Goal: Task Accomplishment & Management: Complete application form

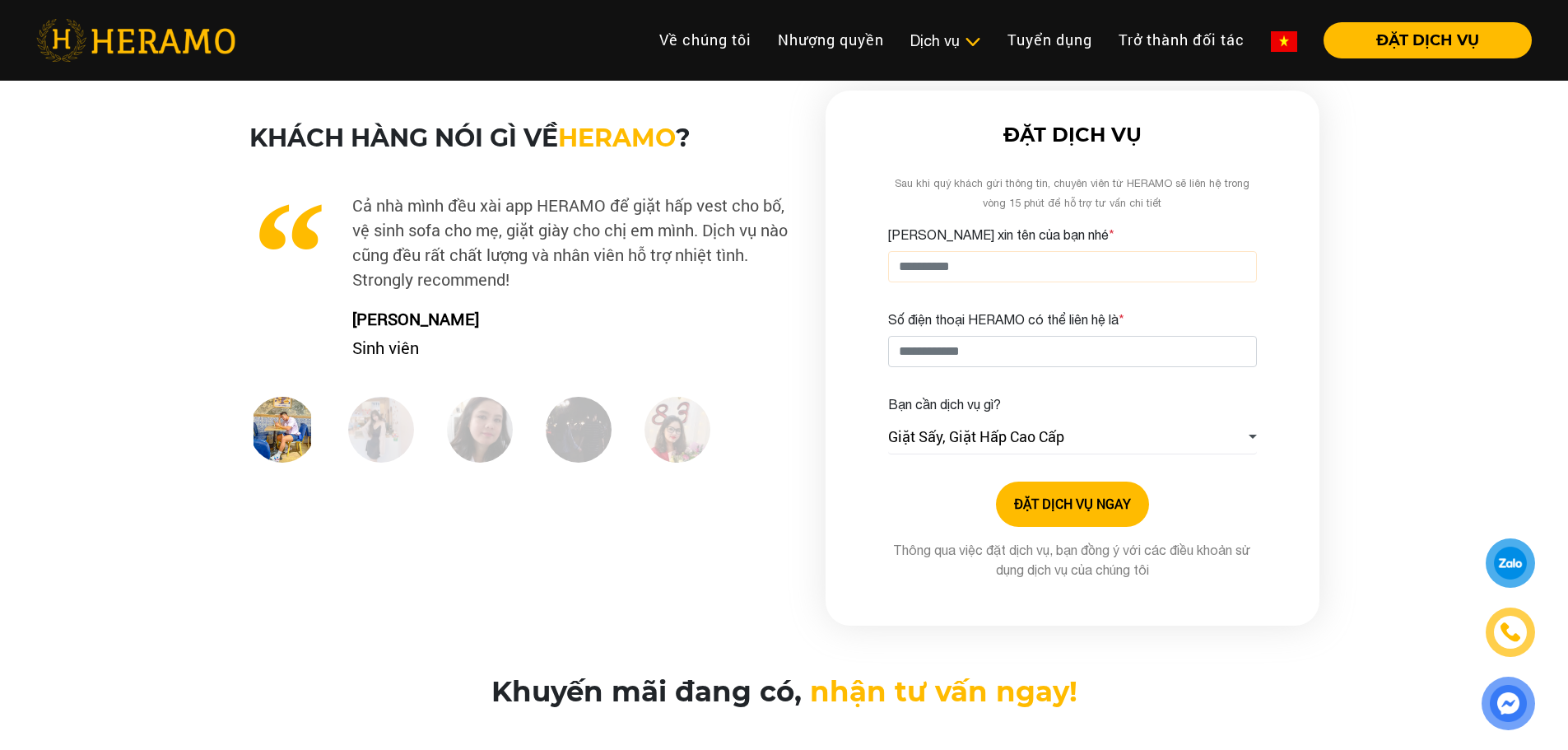
click at [960, 273] on input "[PERSON_NAME] xin tên của bạn nhé *" at bounding box center [1072, 267] width 368 height 31
click at [1108, 363] on input "Số điện thoại HERAMO có thể liên hệ là *" at bounding box center [1072, 351] width 368 height 31
click at [995, 353] on input "Số điện thoại HERAMO có thể liên hệ là *" at bounding box center [1072, 351] width 368 height 31
type input "**********"
click at [1068, 264] on input "[PERSON_NAME] xin tên của bạn nhé *" at bounding box center [1072, 267] width 368 height 31
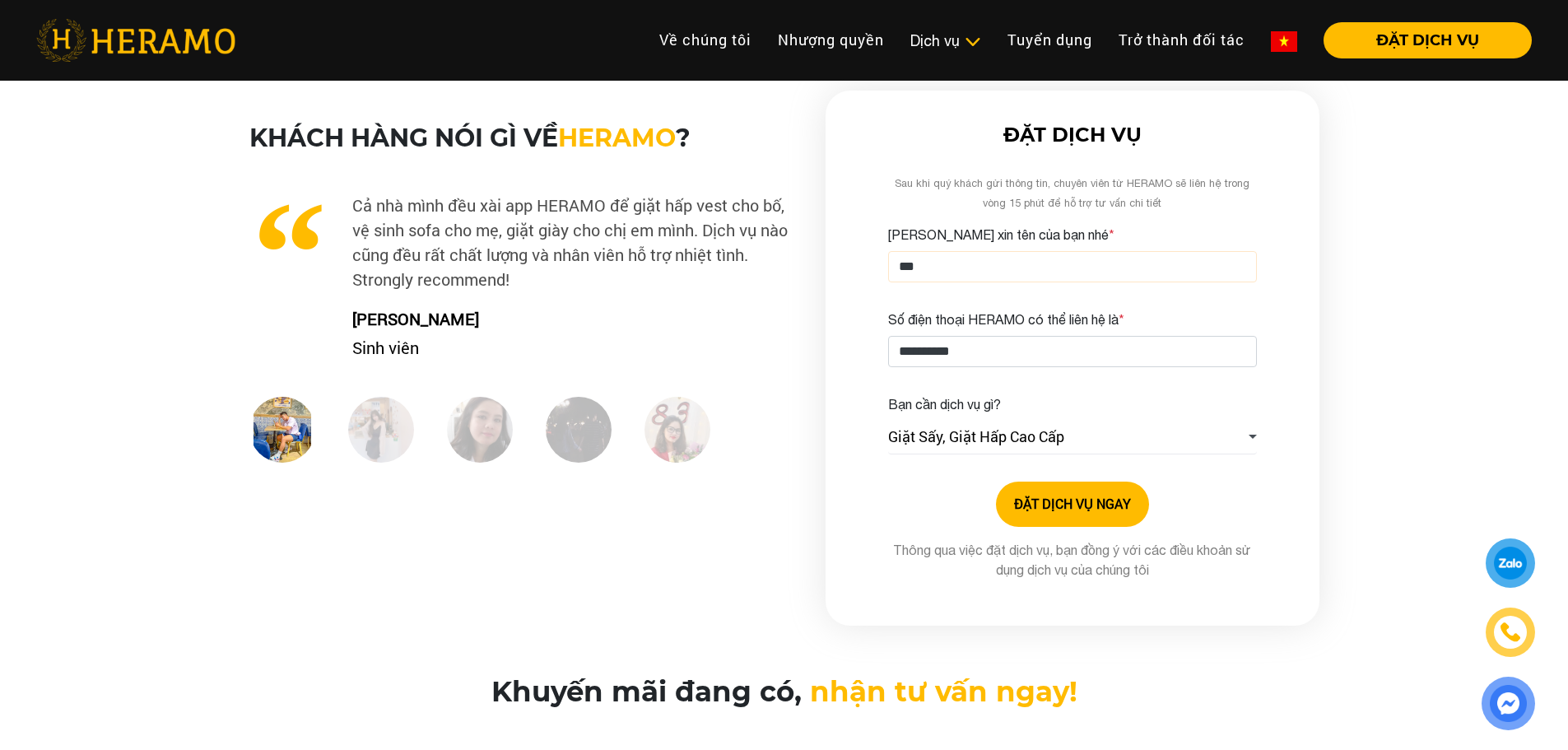
type input "***"
click at [1049, 485] on button "ĐẶT DỊCH VỤ NGAY" at bounding box center [1072, 505] width 153 height 46
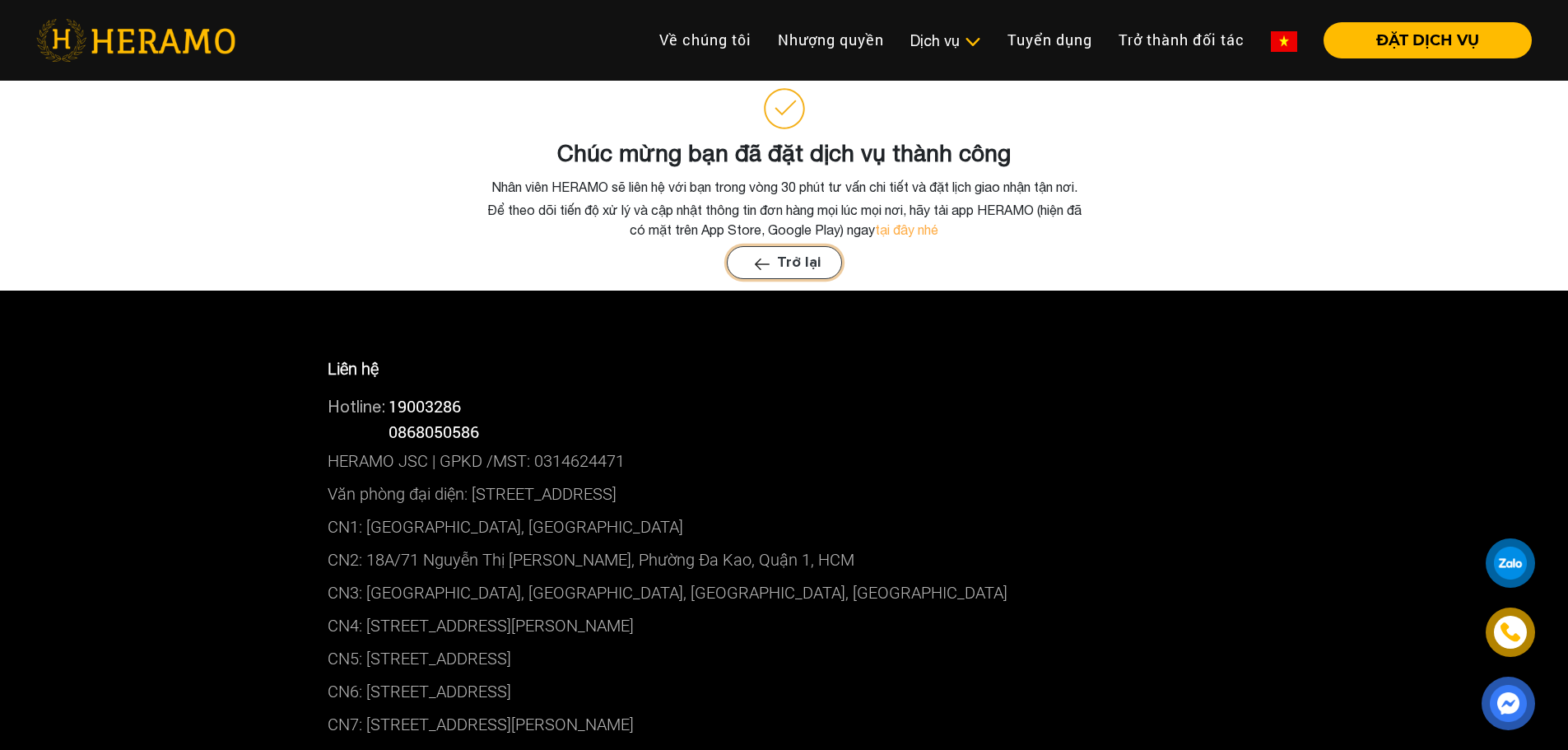
click at [789, 259] on button "Trở lại" at bounding box center [784, 263] width 115 height 33
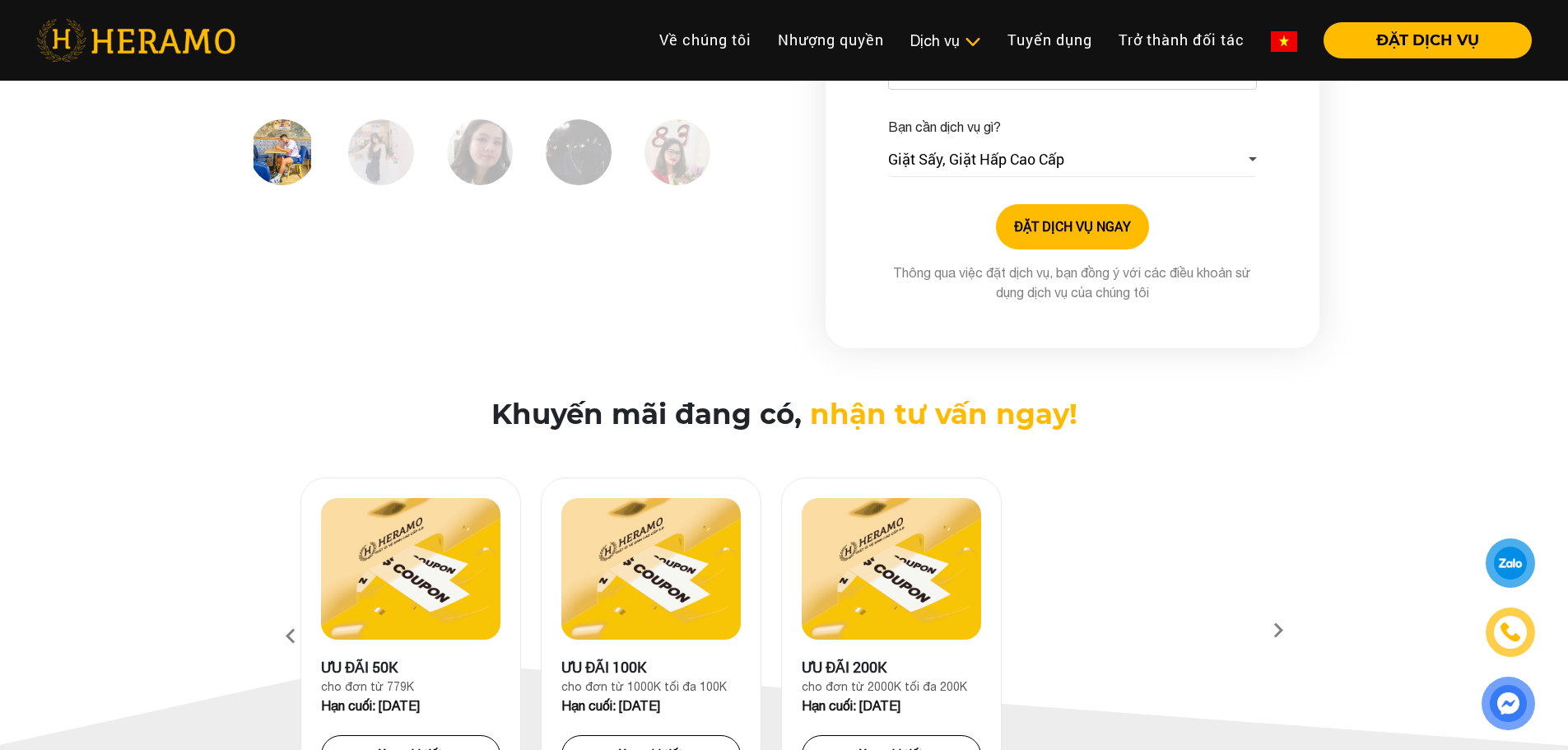
scroll to position [411, 0]
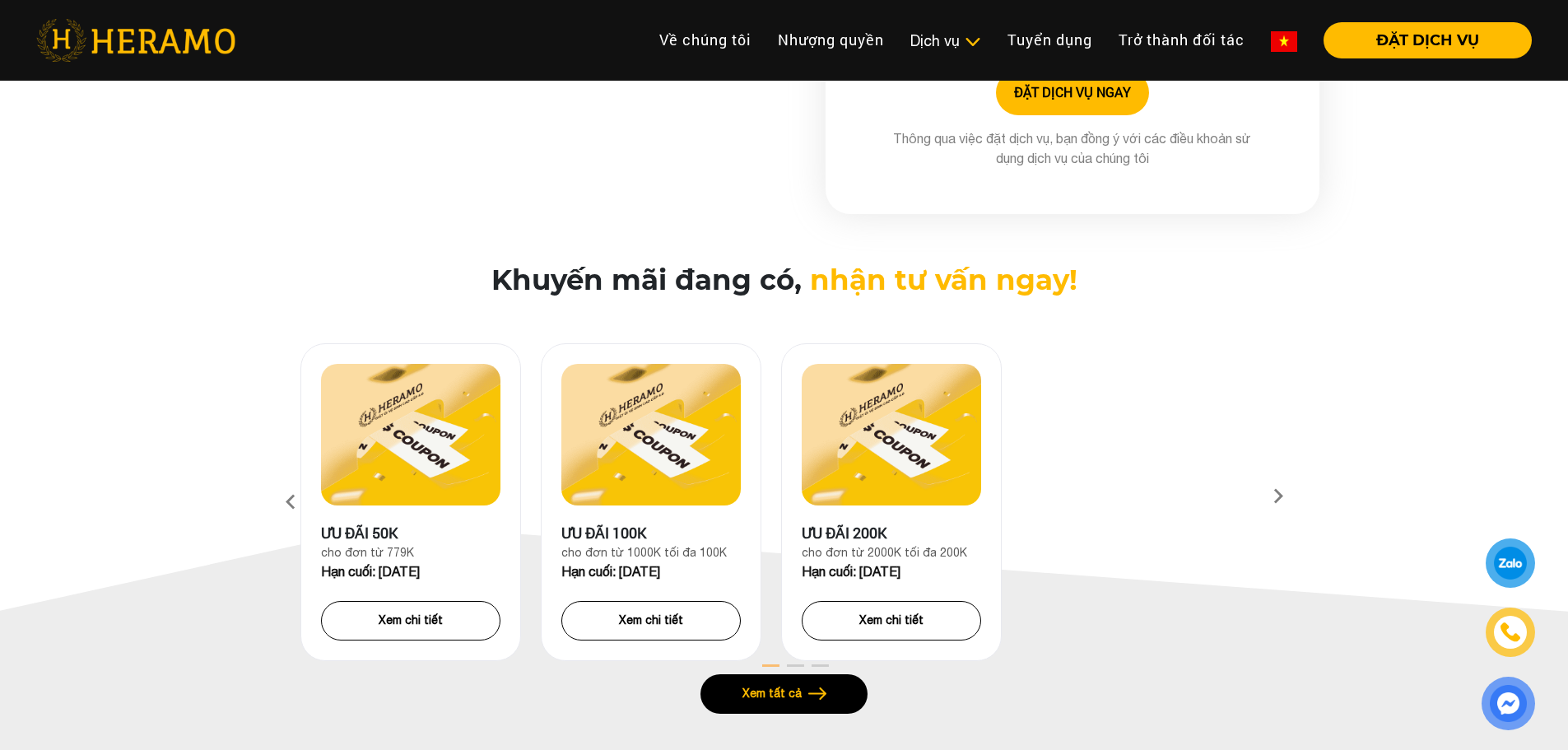
click at [1514, 558] on div at bounding box center [1511, 563] width 42 height 41
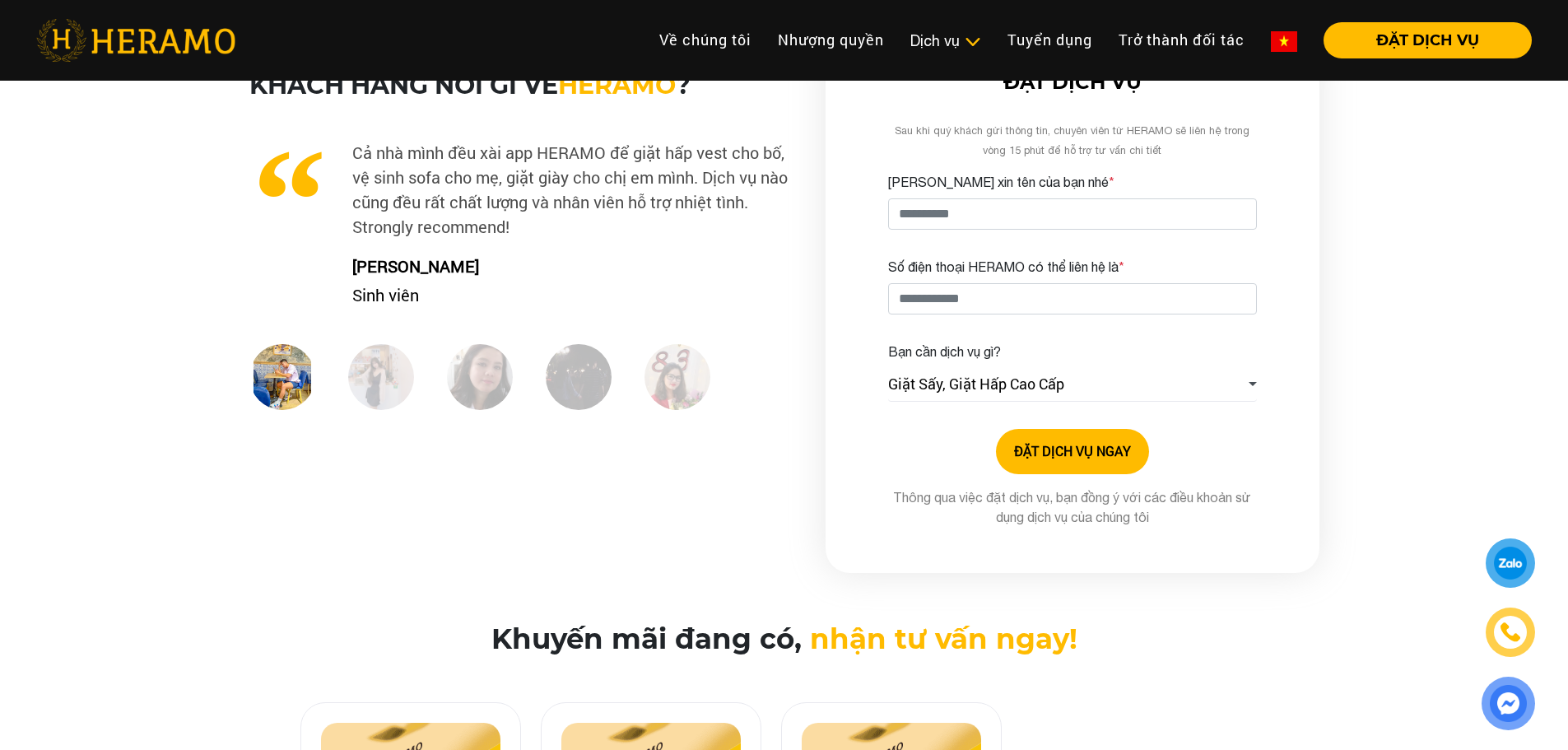
scroll to position [0, 0]
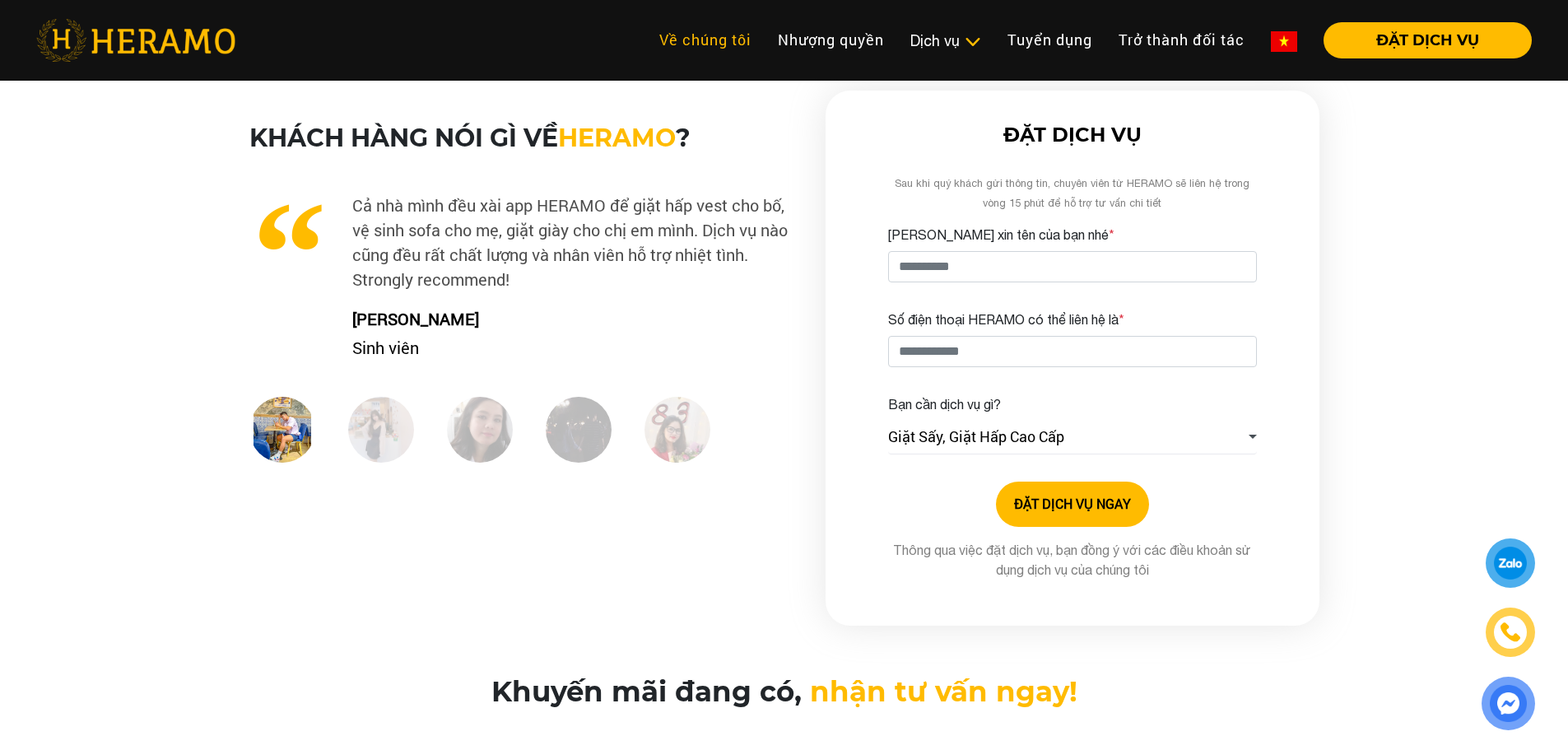
click at [698, 35] on link "Về chúng tôi" at bounding box center [705, 40] width 118 height 36
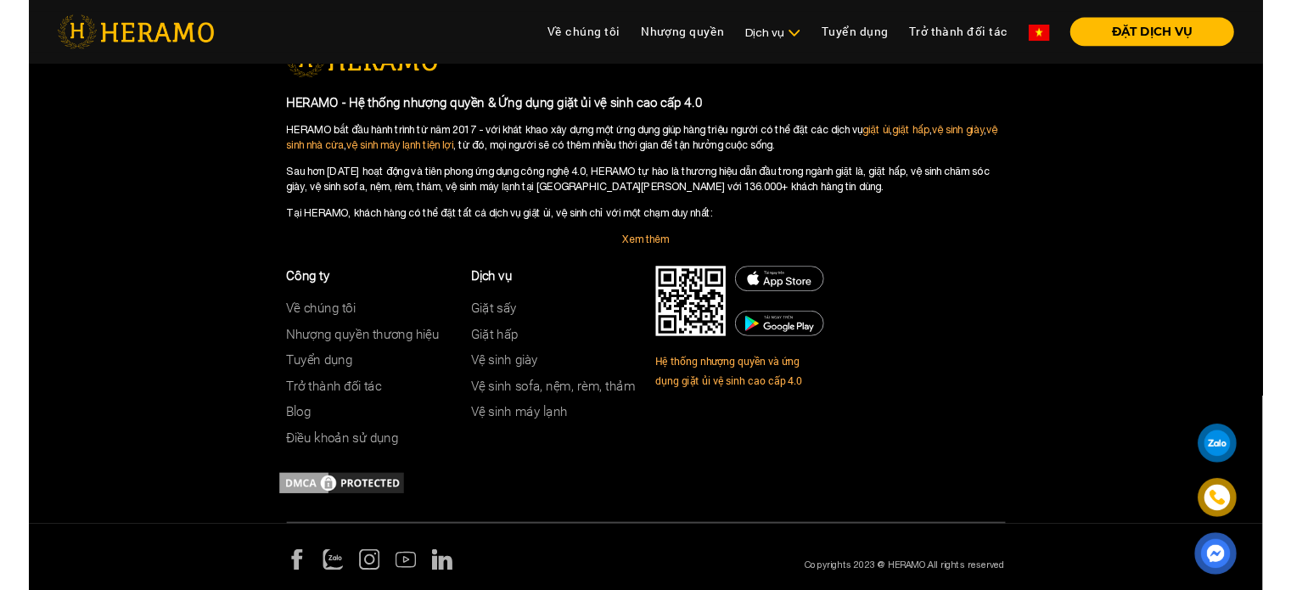
scroll to position [4853, 0]
